Goal: Information Seeking & Learning: Understand process/instructions

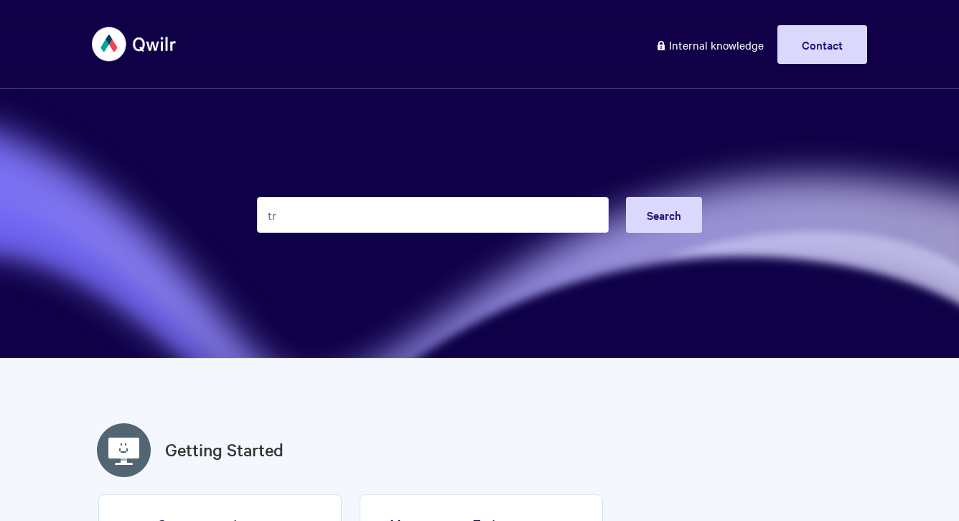
type input "t"
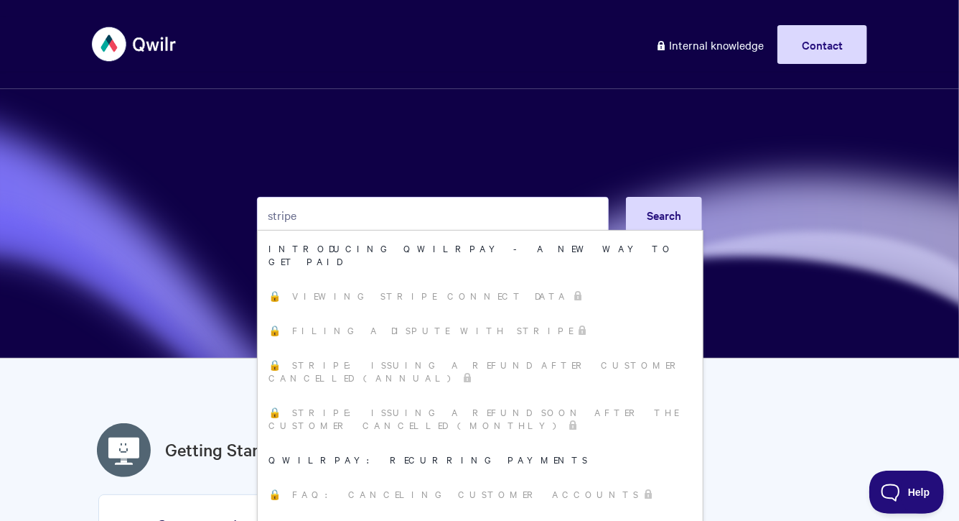
type input "stripe"
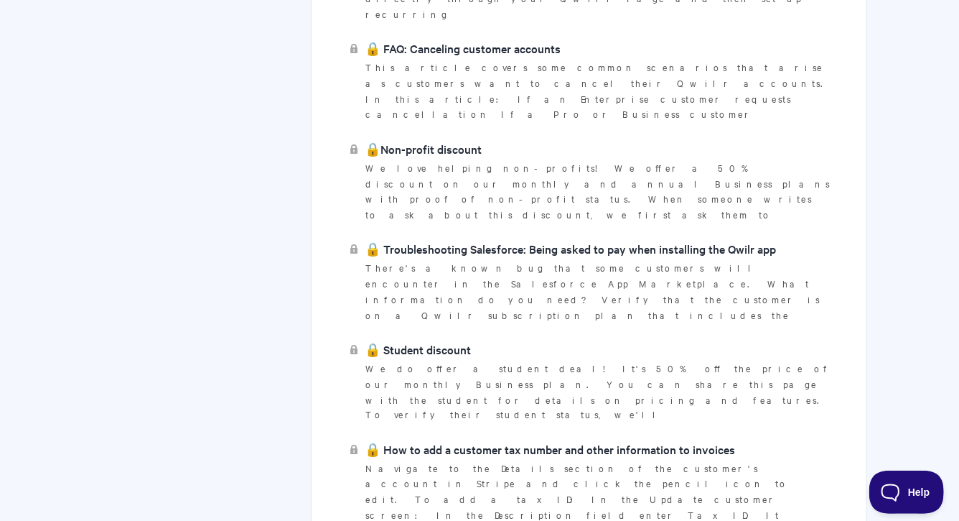
scroll to position [913, 0]
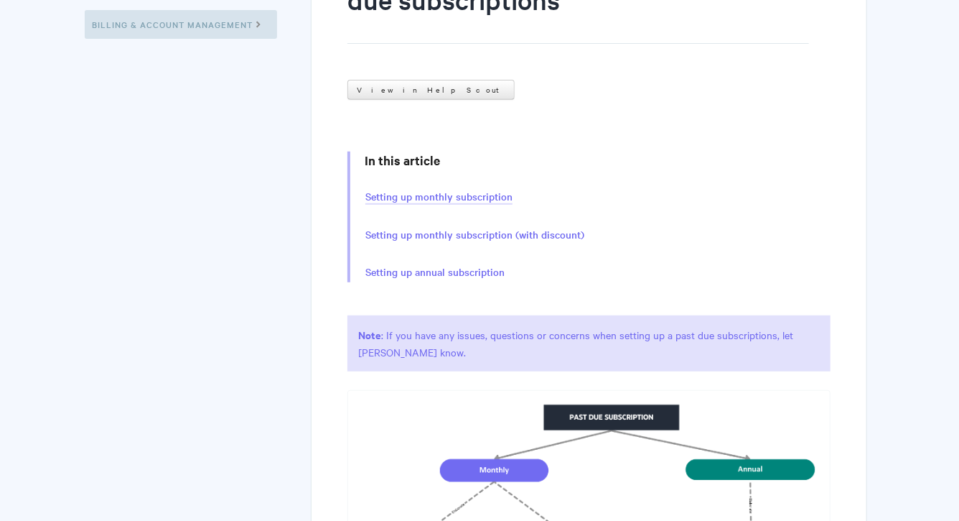
click at [475, 194] on link "Setting up monthly subscription" at bounding box center [438, 197] width 147 height 16
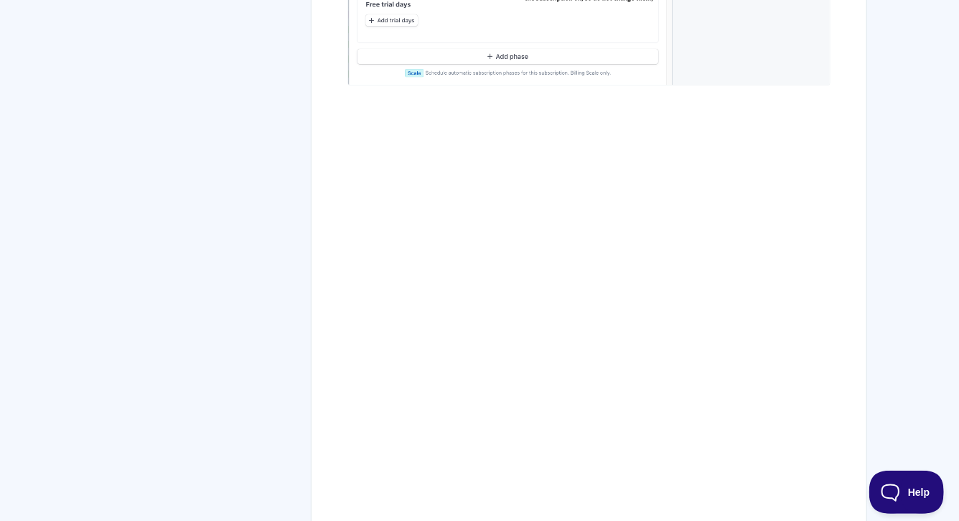
scroll to position [1935, 0]
